Goal: Navigation & Orientation: Go to known website

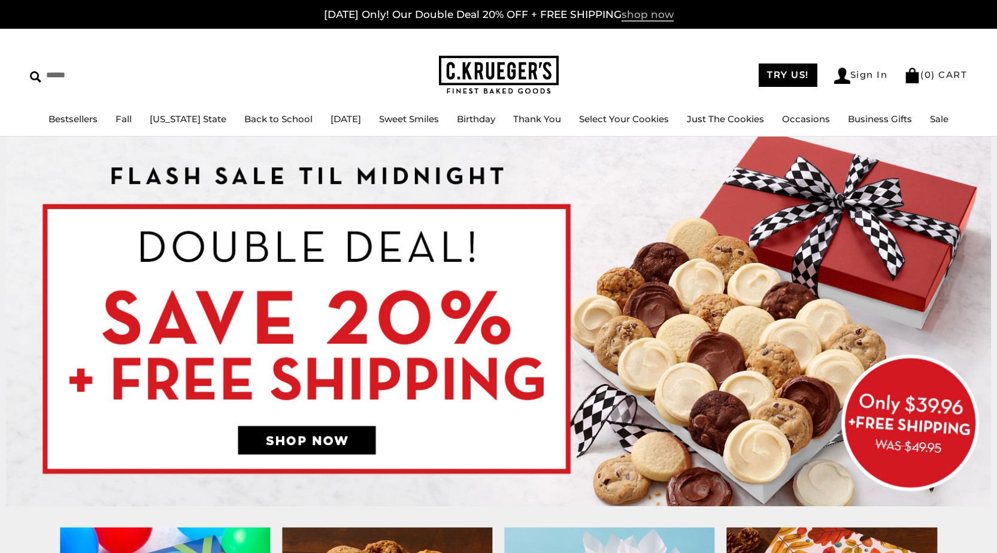
click at [644, 13] on span "shop now" at bounding box center [648, 14] width 52 height 13
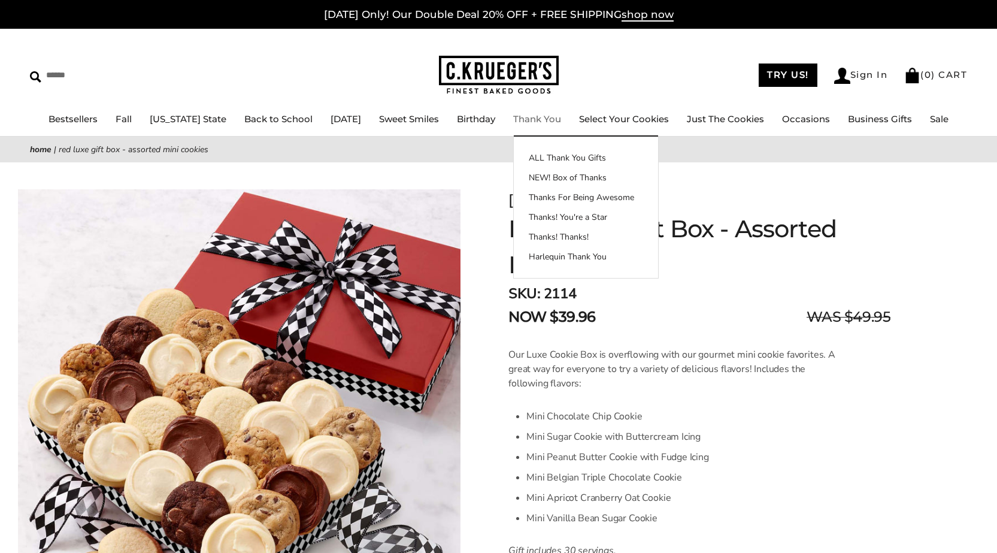
click at [511, 62] on img at bounding box center [499, 75] width 120 height 39
